Goal: Information Seeking & Learning: Learn about a topic

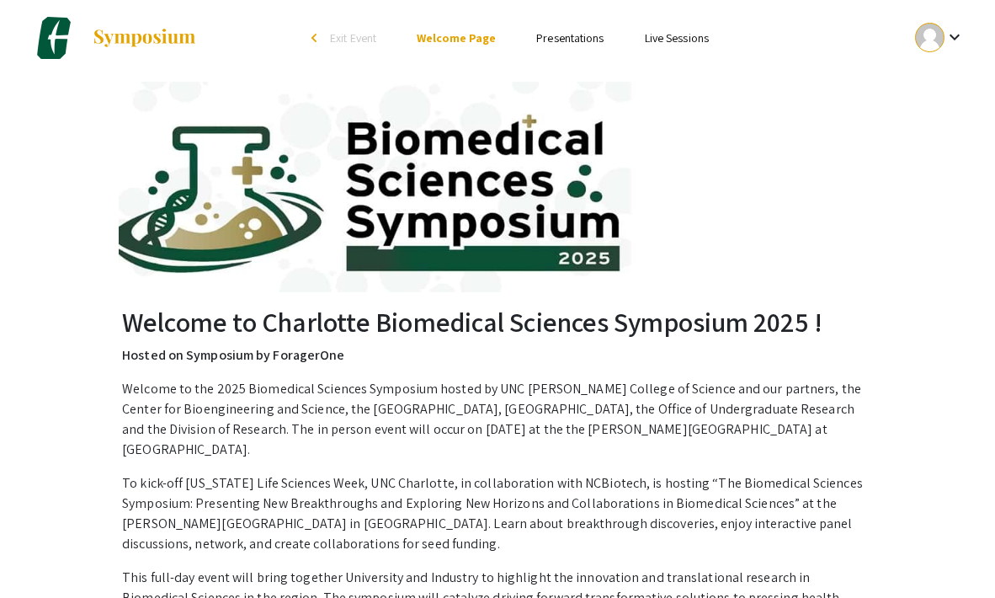
click at [571, 32] on link "Presentations" at bounding box center [569, 37] width 67 height 15
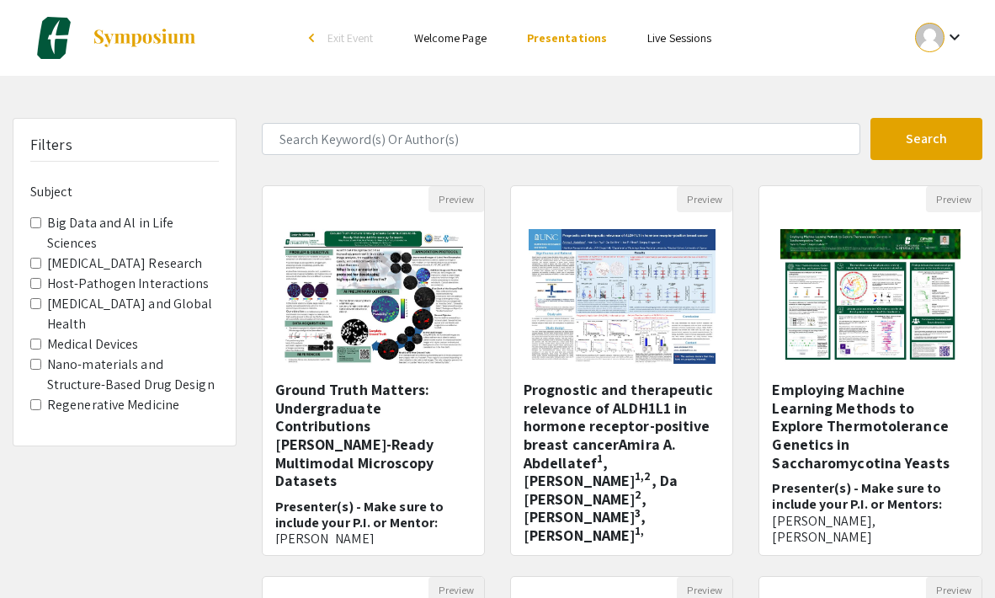
click at [40, 274] on span "Host-Pathogen Interactions" at bounding box center [124, 284] width 189 height 20
click at [36, 278] on Interactions "Host-Pathogen Interactions" at bounding box center [35, 283] width 11 height 11
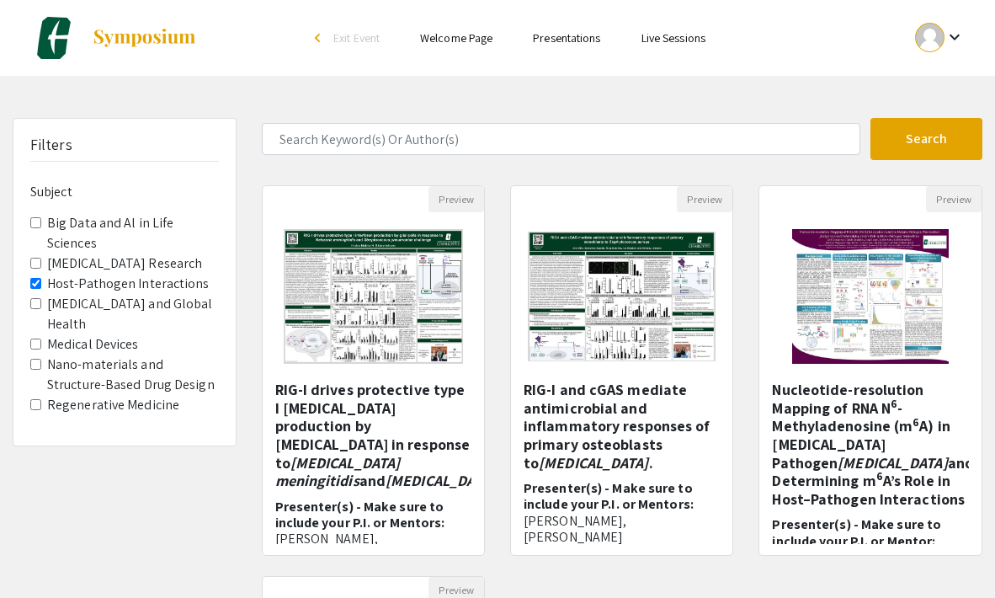
click at [36, 278] on Interactions "Host-Pathogen Interactions" at bounding box center [35, 283] width 11 height 11
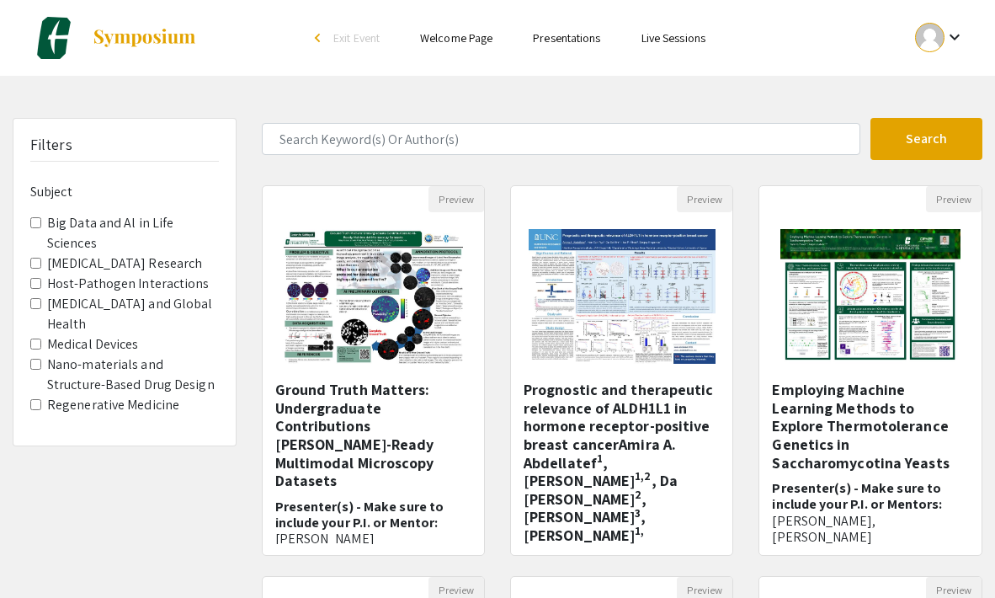
click at [37, 298] on Health "[MEDICAL_DATA] and Global Health" at bounding box center [35, 303] width 11 height 11
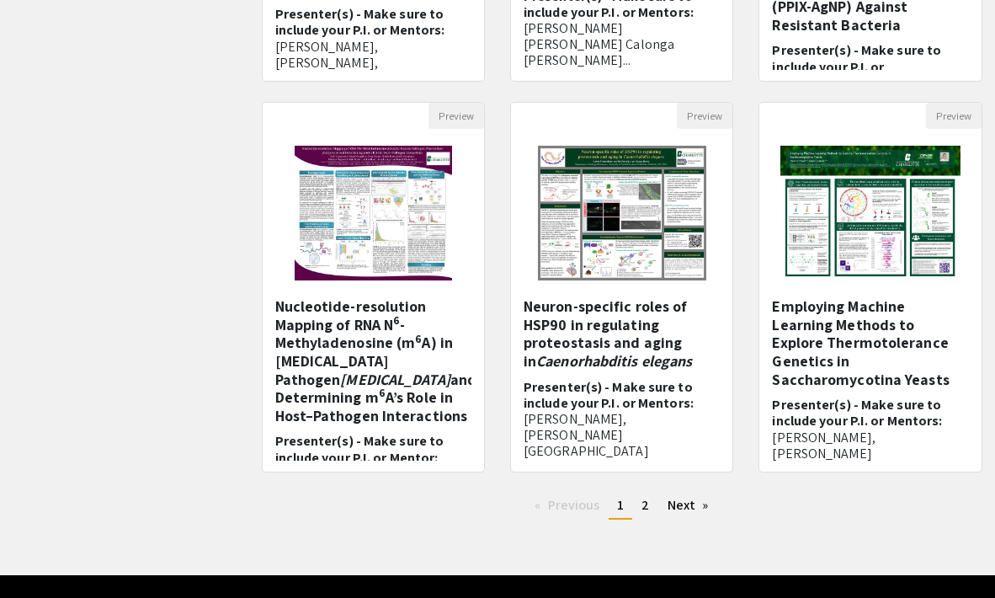
scroll to position [479, 0]
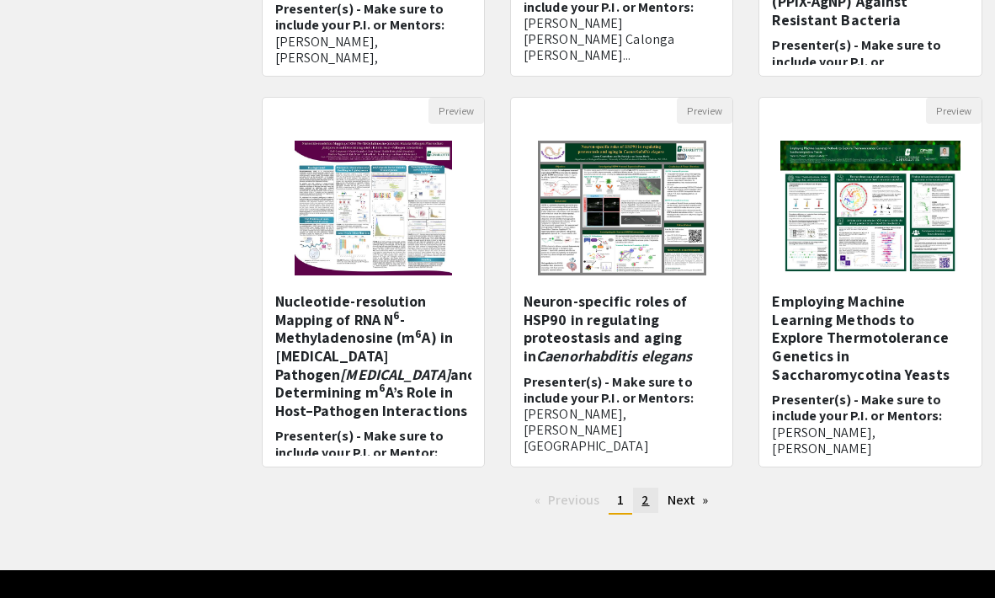
click at [651, 500] on link "page 2" at bounding box center [645, 500] width 24 height 25
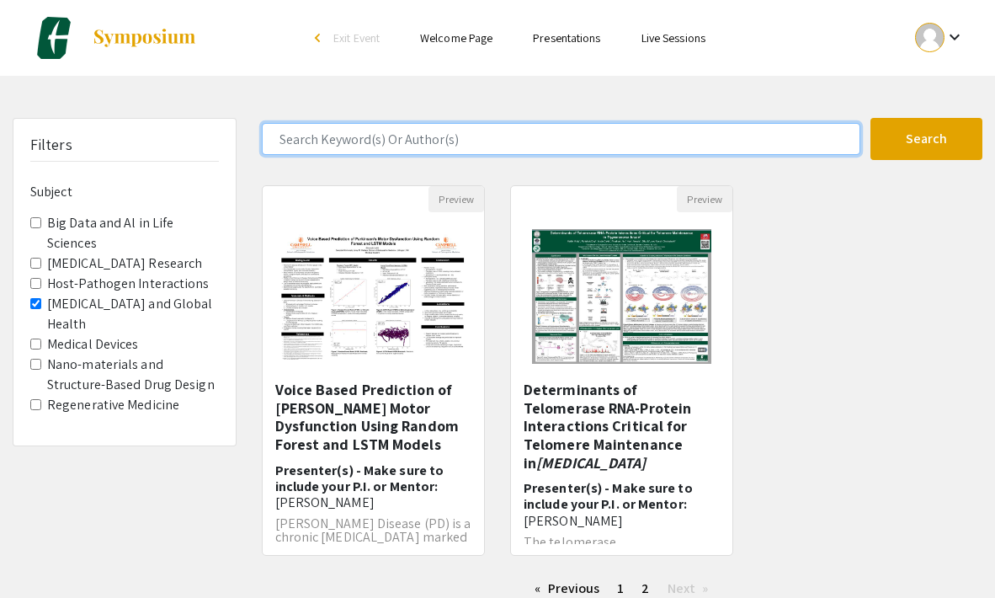
click at [534, 136] on input "Search Keyword(s) Or Author(s)" at bounding box center [562, 139] width 600 height 32
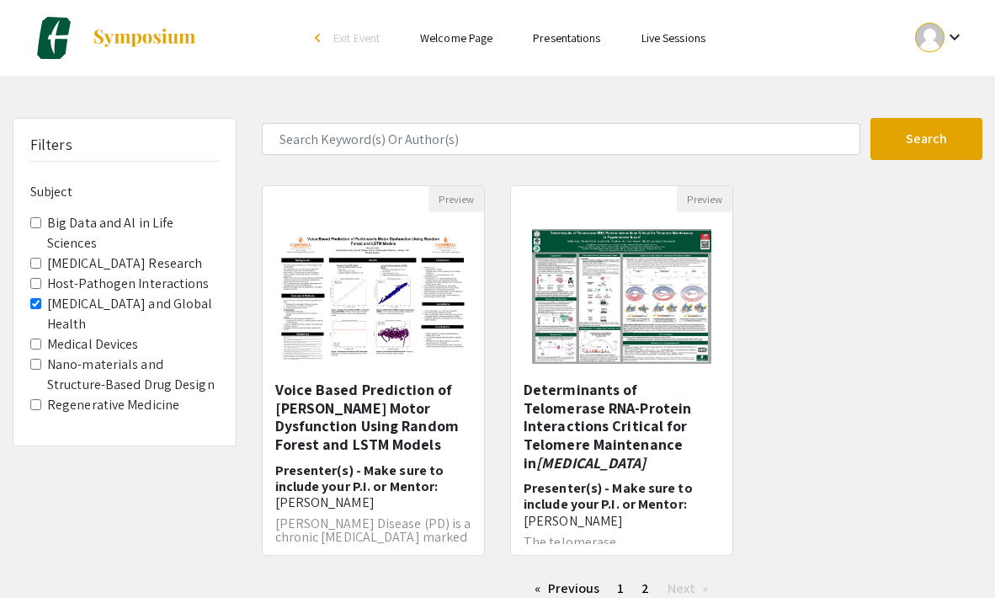
click at [823, 427] on div "Preview Voice Based Prediction of [PERSON_NAME] Motor Dysfunction Using Random …" at bounding box center [622, 380] width 747 height 391
click at [637, 434] on h5 "Determinants of Telomerase RNA-Protein Interactions Critical for Telomere Maint…" at bounding box center [622, 426] width 196 height 91
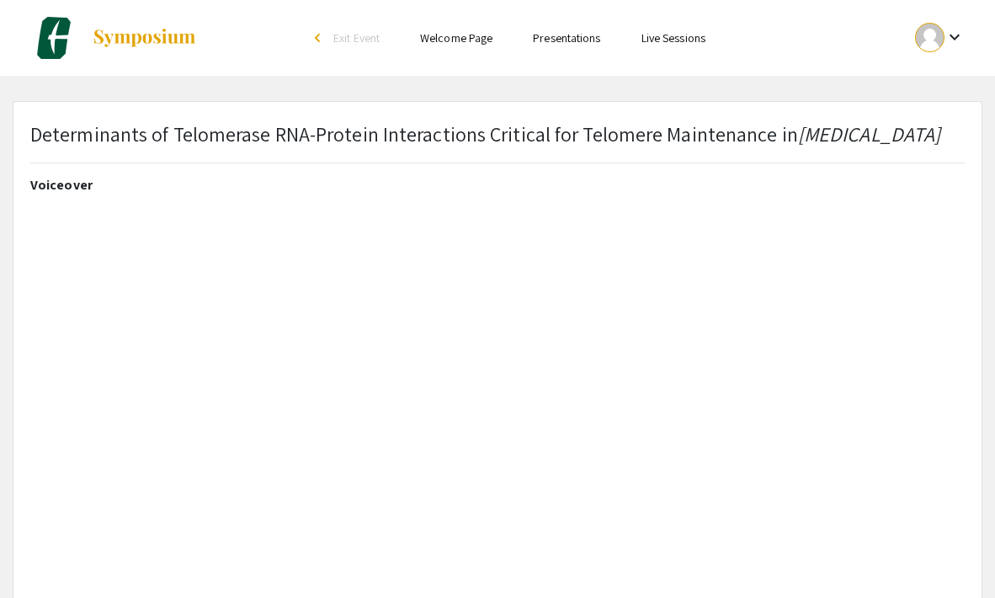
select select "custom"
type input "0"
select select "custom"
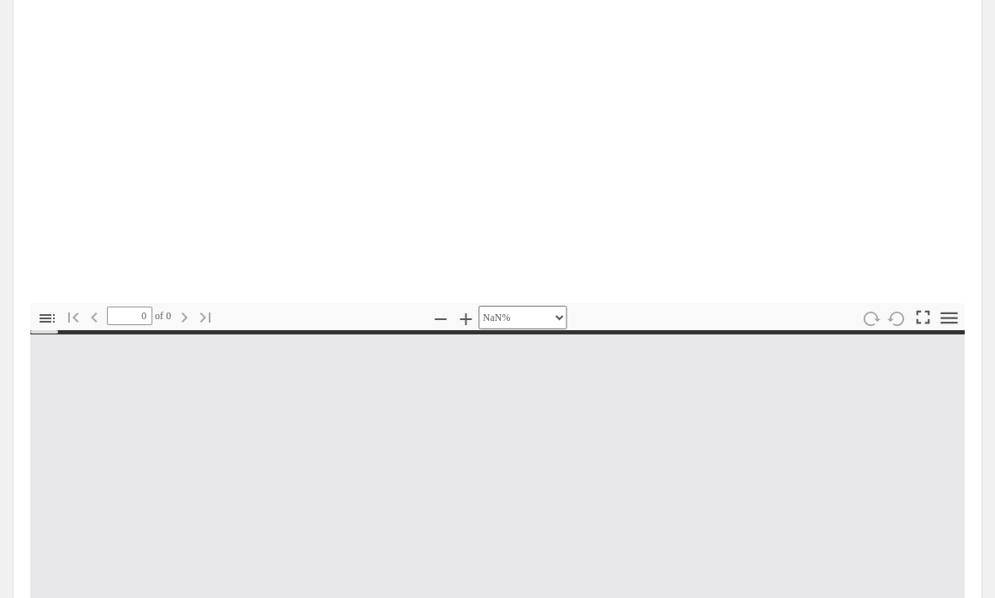
type input "1"
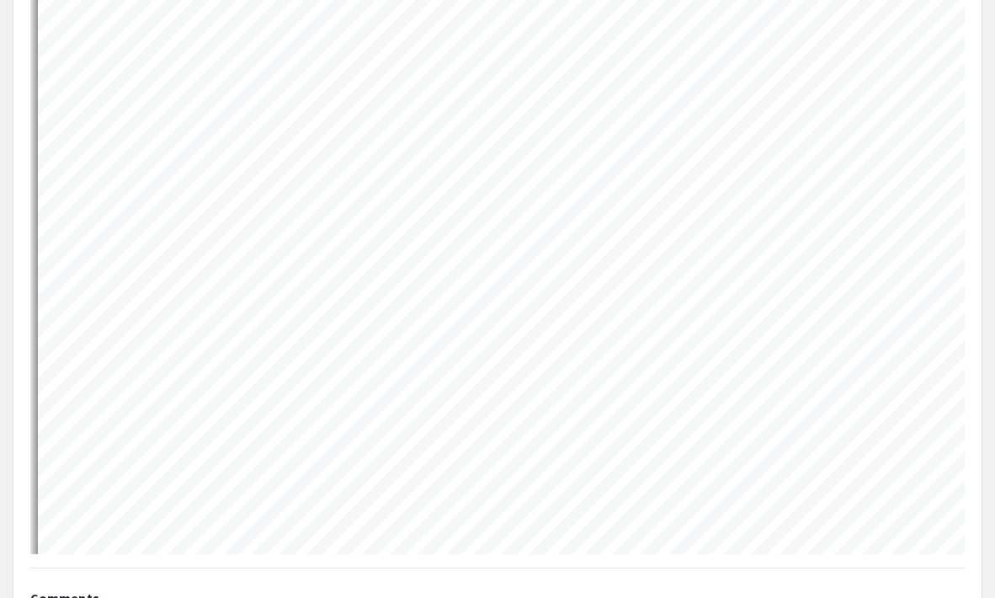
scroll to position [998, 0]
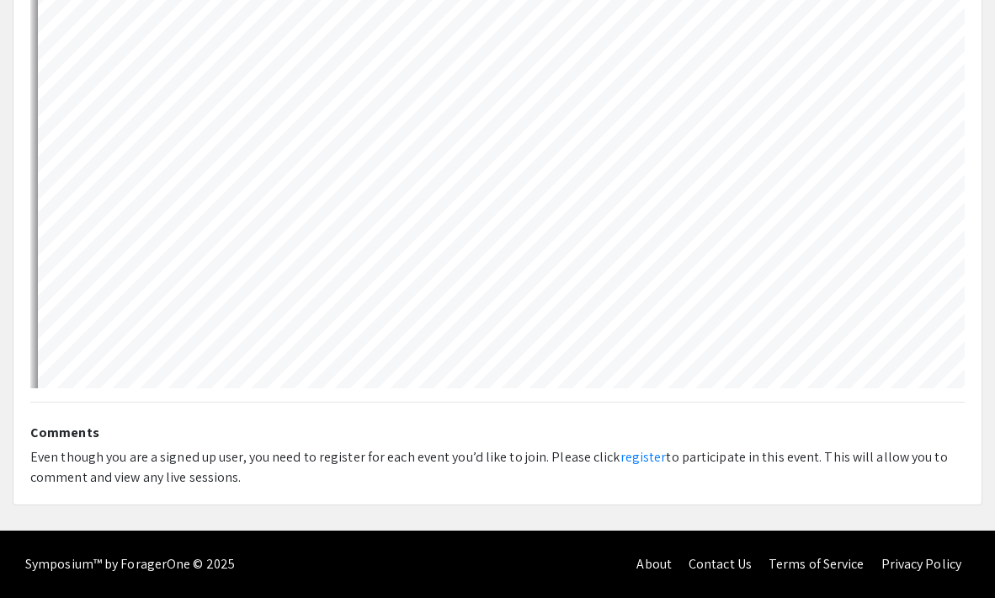
select select "auto"
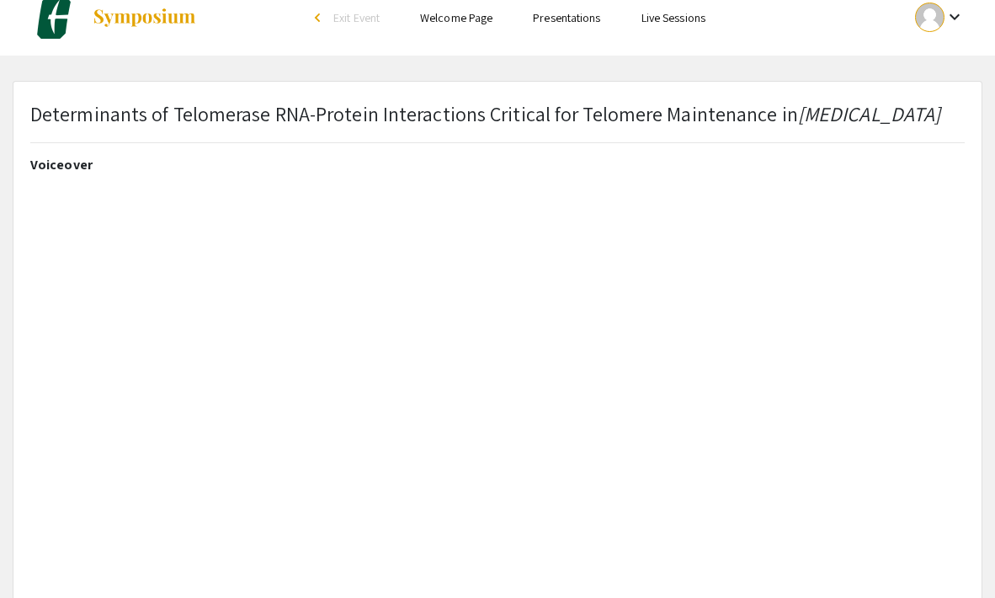
scroll to position [16, 0]
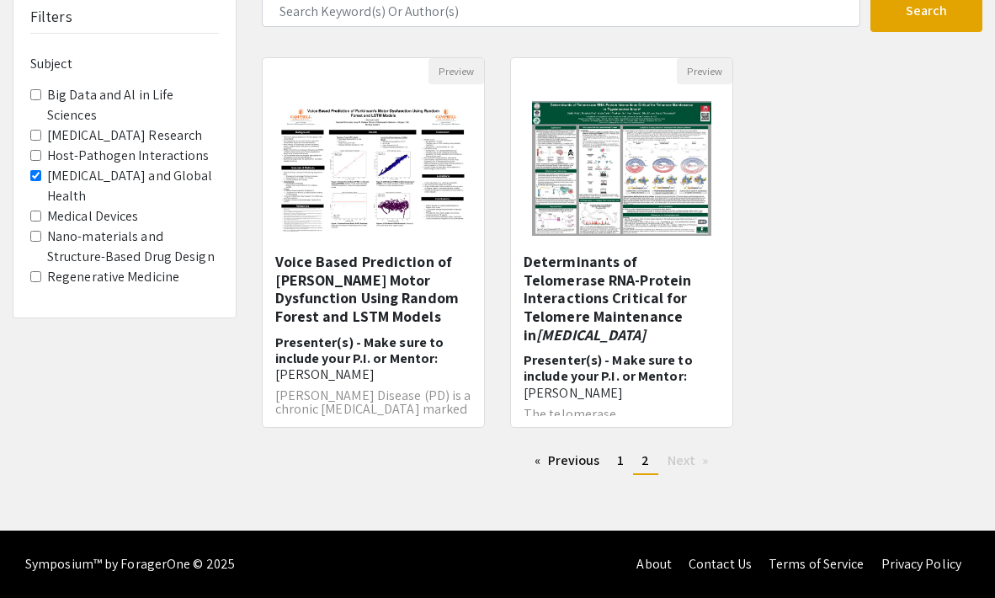
scroll to position [128, 0]
click at [585, 453] on link "Previous page" at bounding box center [567, 460] width 82 height 25
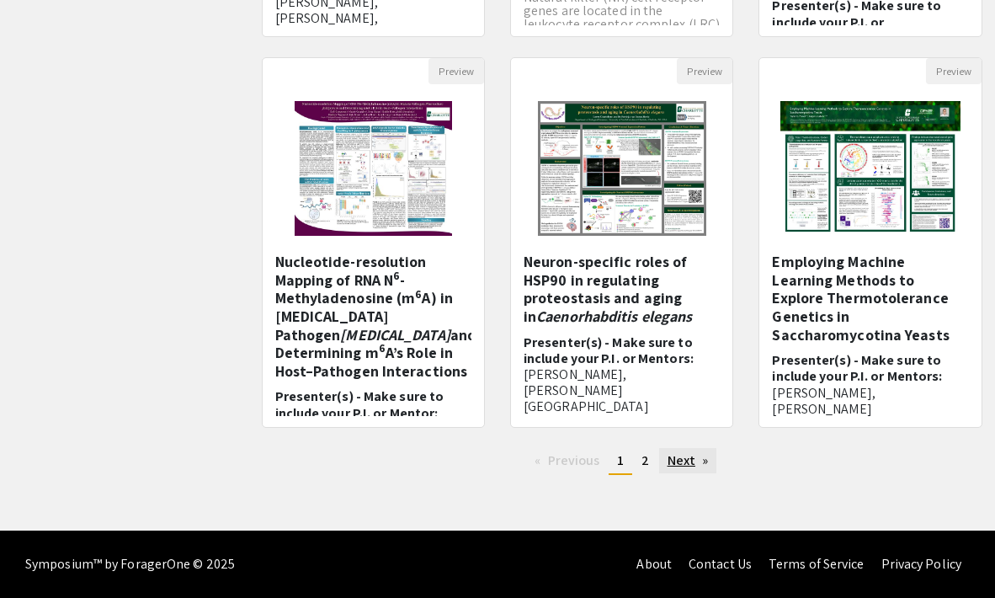
scroll to position [519, 0]
click at [686, 460] on link "Next page" at bounding box center [688, 460] width 58 height 25
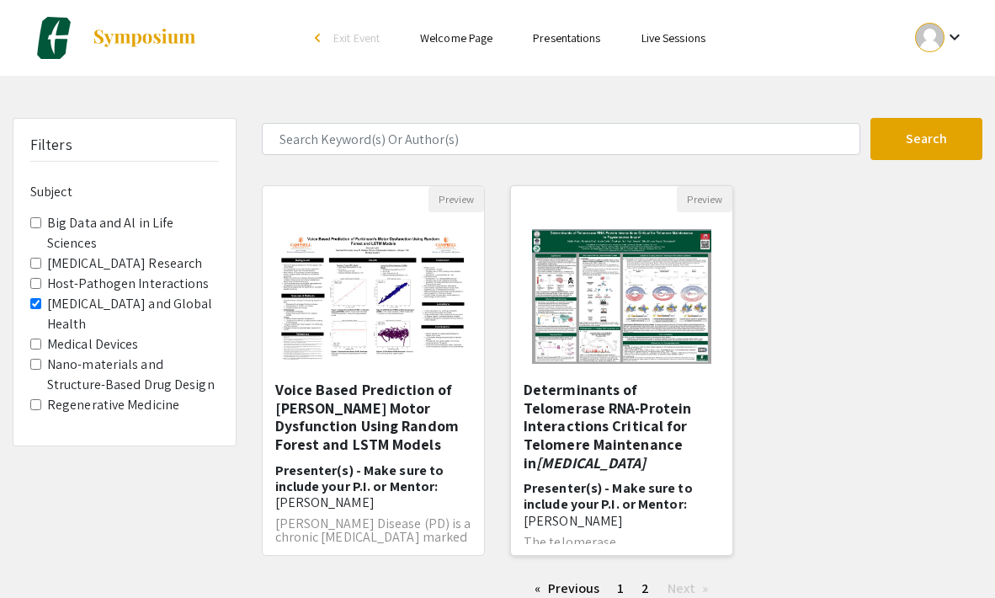
click at [637, 446] on h5 "Determinants of Telomerase RNA-Protein Interactions Critical for Telomere Maint…" at bounding box center [622, 426] width 196 height 91
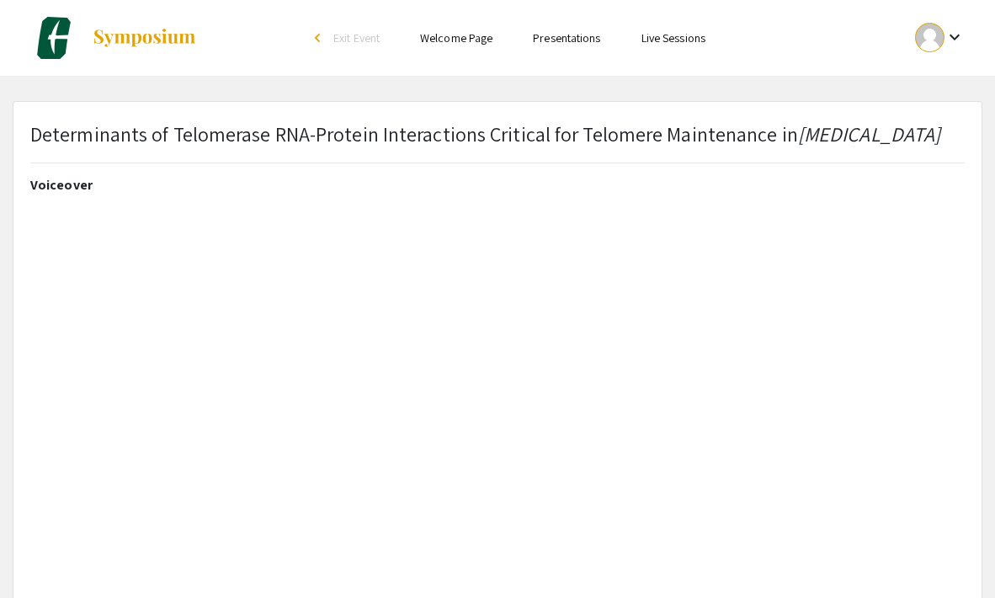
select select "custom"
type input "0"
select select "auto"
type input "1"
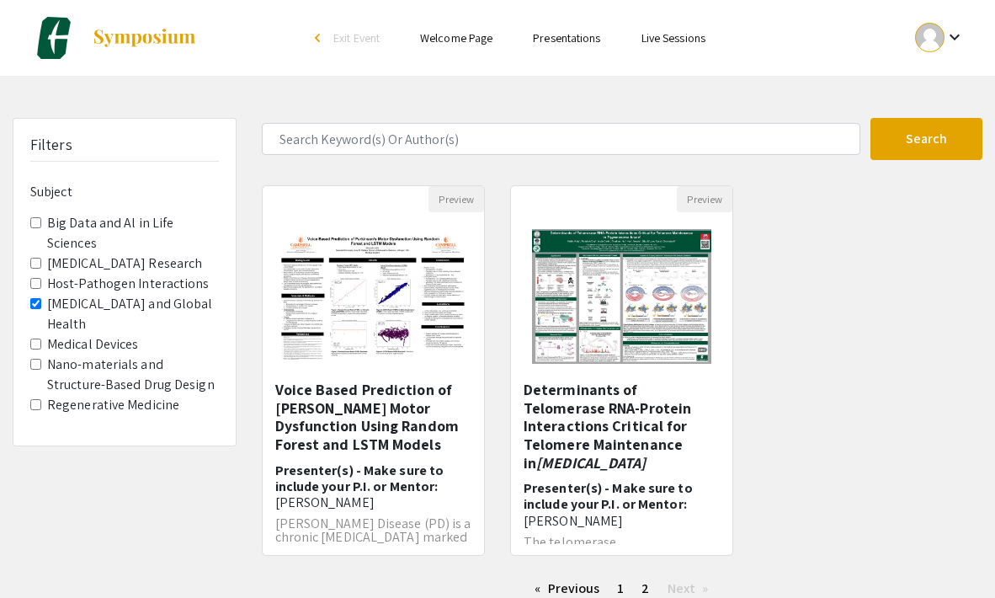
click at [35, 298] on Health "[MEDICAL_DATA] and Global Health" at bounding box center [35, 303] width 11 height 11
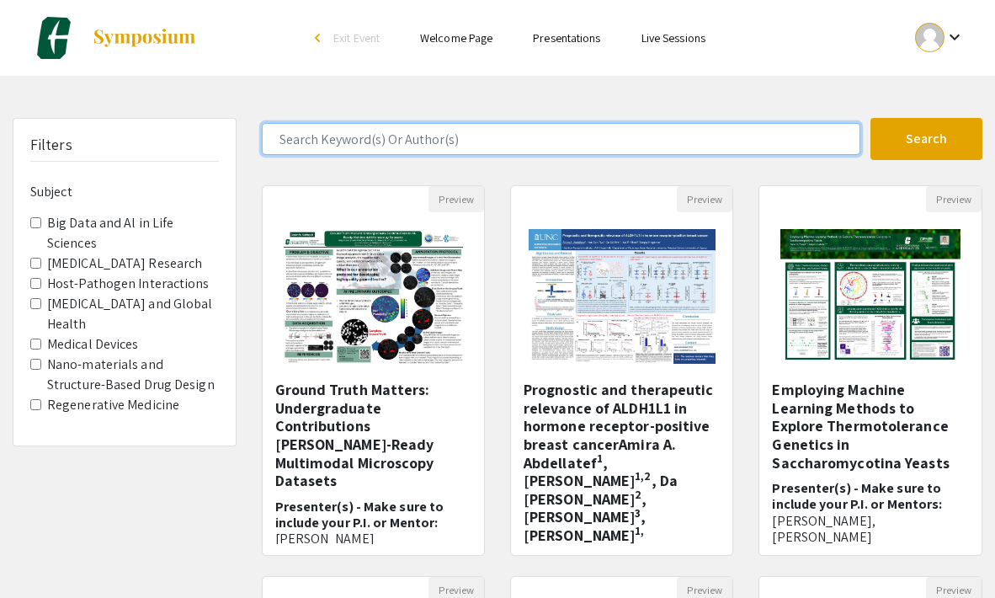
click at [306, 133] on input "Search Keyword(s) Or Author(s)" at bounding box center [562, 139] width 600 height 32
type input "[PERSON_NAME]"
click at [926, 139] on button "Search" at bounding box center [927, 139] width 112 height 42
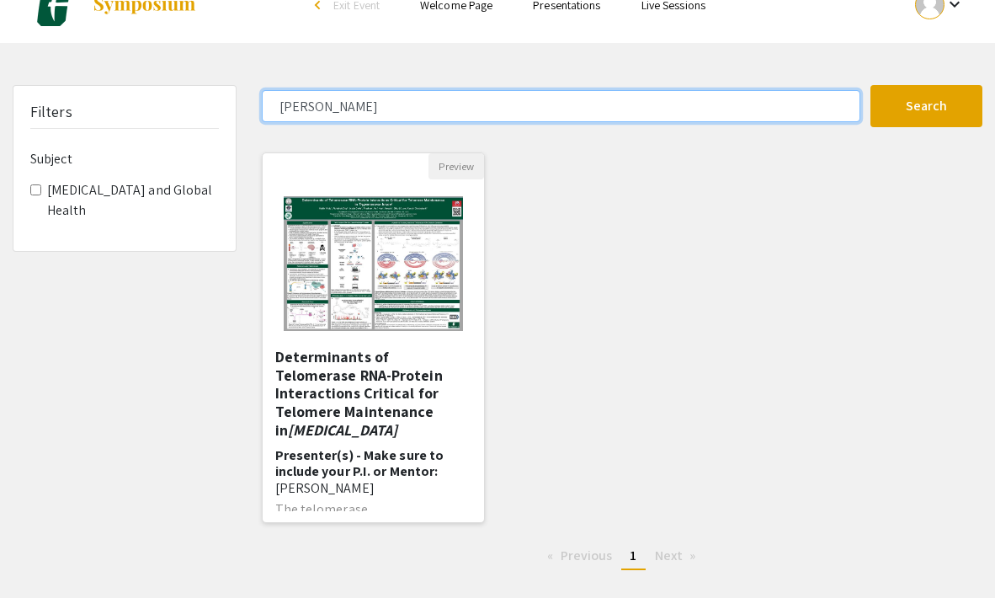
scroll to position [33, 0]
